Goal: Task Accomplishment & Management: Use online tool/utility

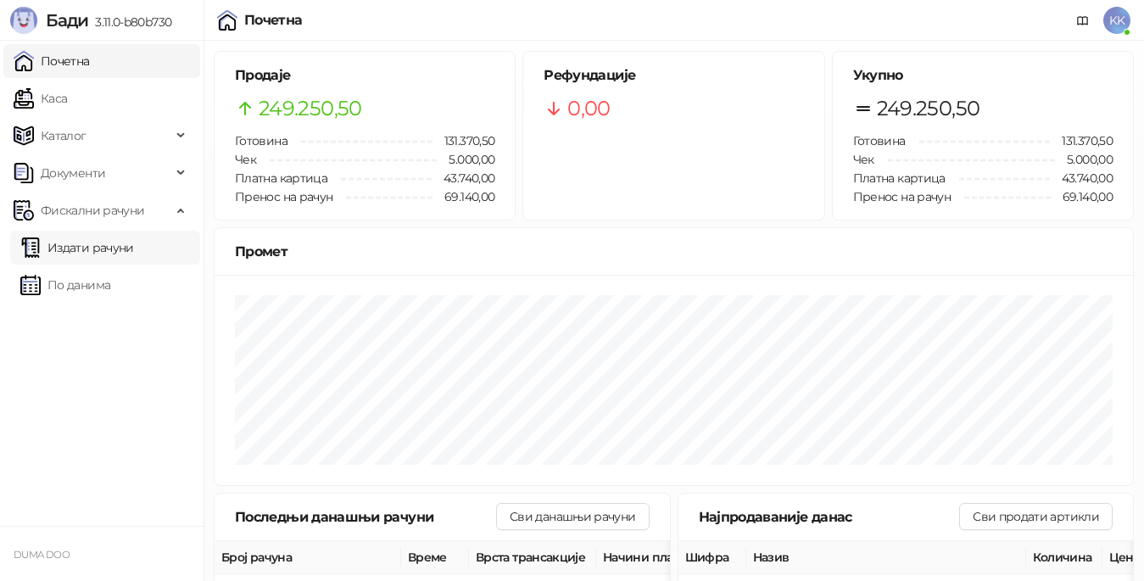
click at [94, 253] on link "Издати рачуни" at bounding box center [77, 248] width 114 height 34
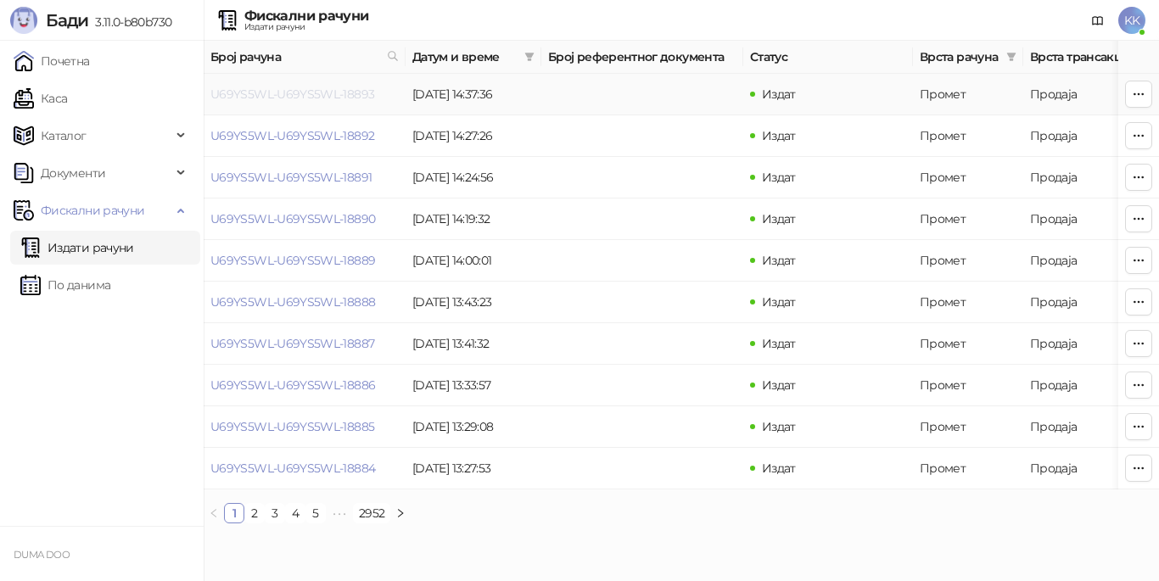
click at [277, 97] on link "U69YS5WL-U69YS5WL-18893" at bounding box center [292, 94] width 164 height 15
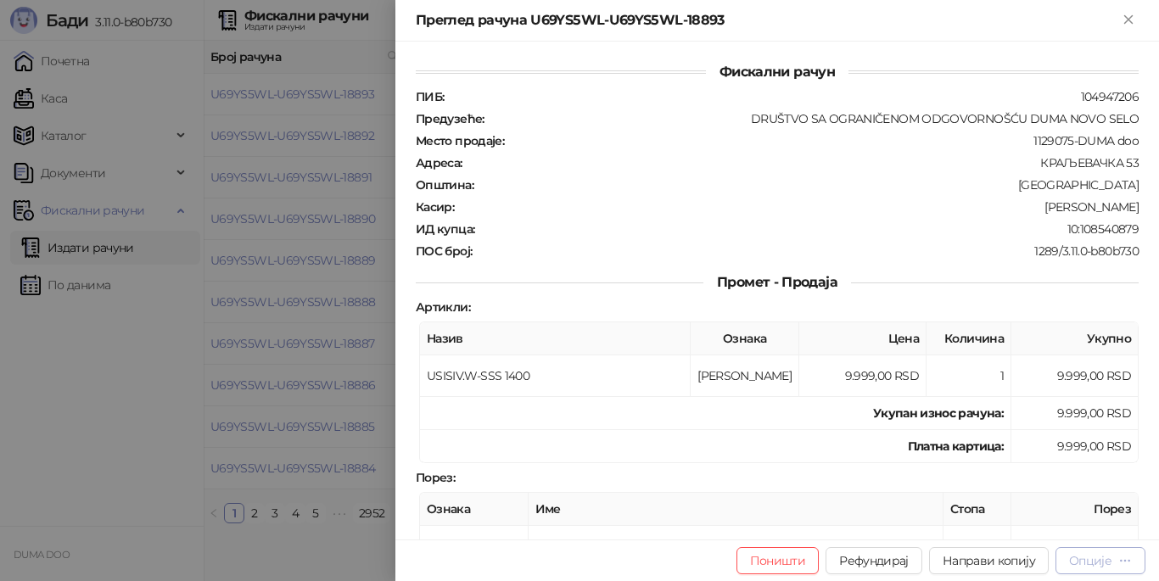
click at [1073, 554] on div "Опције" at bounding box center [1090, 560] width 42 height 15
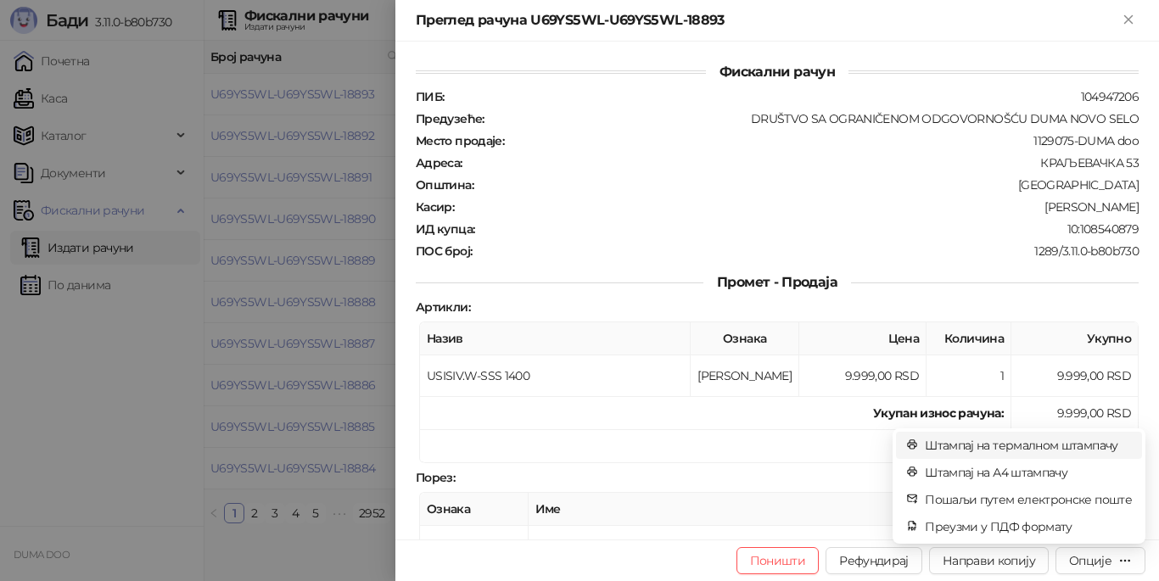
click at [1005, 442] on span "Штампај на термалном штампачу" at bounding box center [1028, 445] width 207 height 19
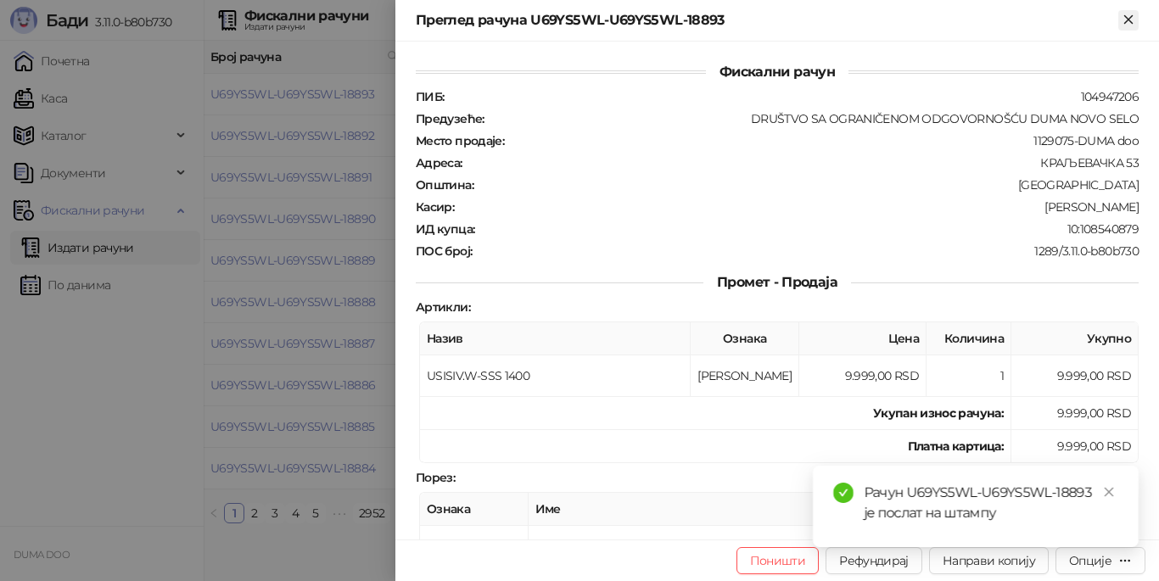
click at [1126, 21] on icon "Close" at bounding box center [1128, 19] width 8 height 8
